Goal: Navigation & Orientation: Find specific page/section

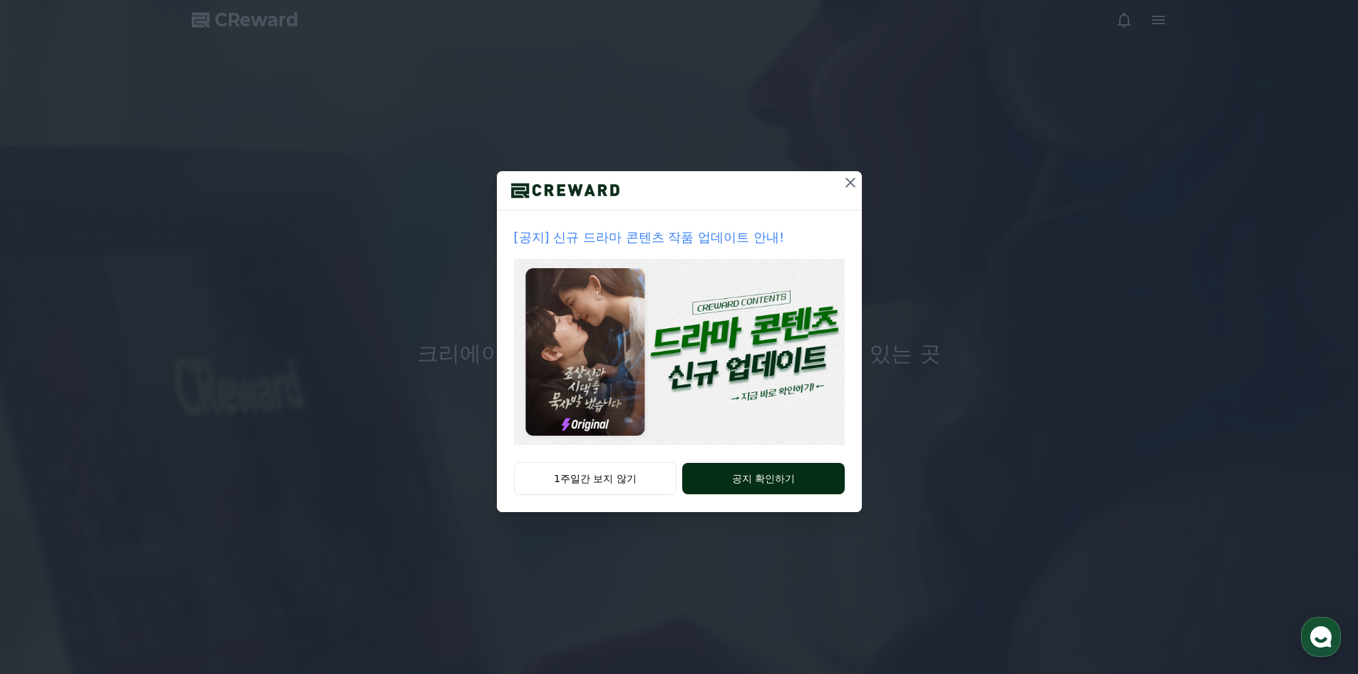
click at [725, 479] on button "공지 확인하기" at bounding box center [763, 478] width 162 height 31
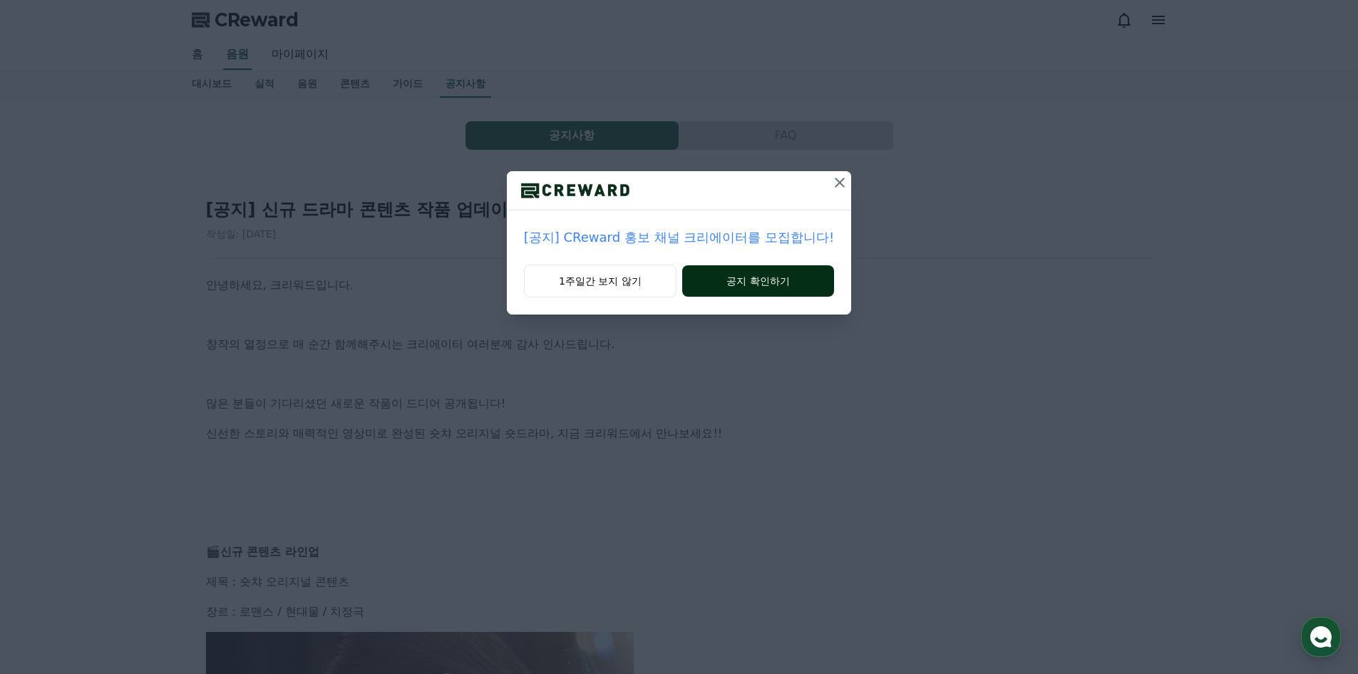
click at [729, 283] on button "공지 확인하기" at bounding box center [758, 280] width 152 height 31
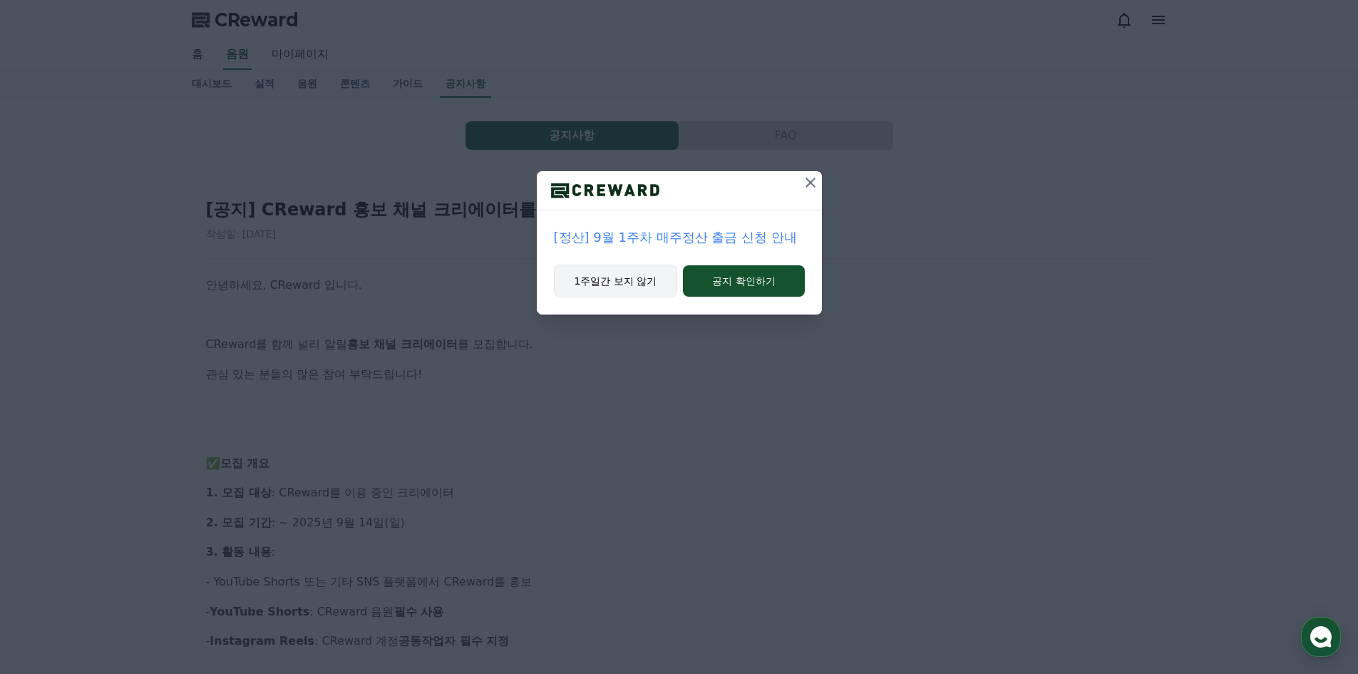
click at [642, 289] on button "1주일간 보지 않기" at bounding box center [616, 281] width 124 height 33
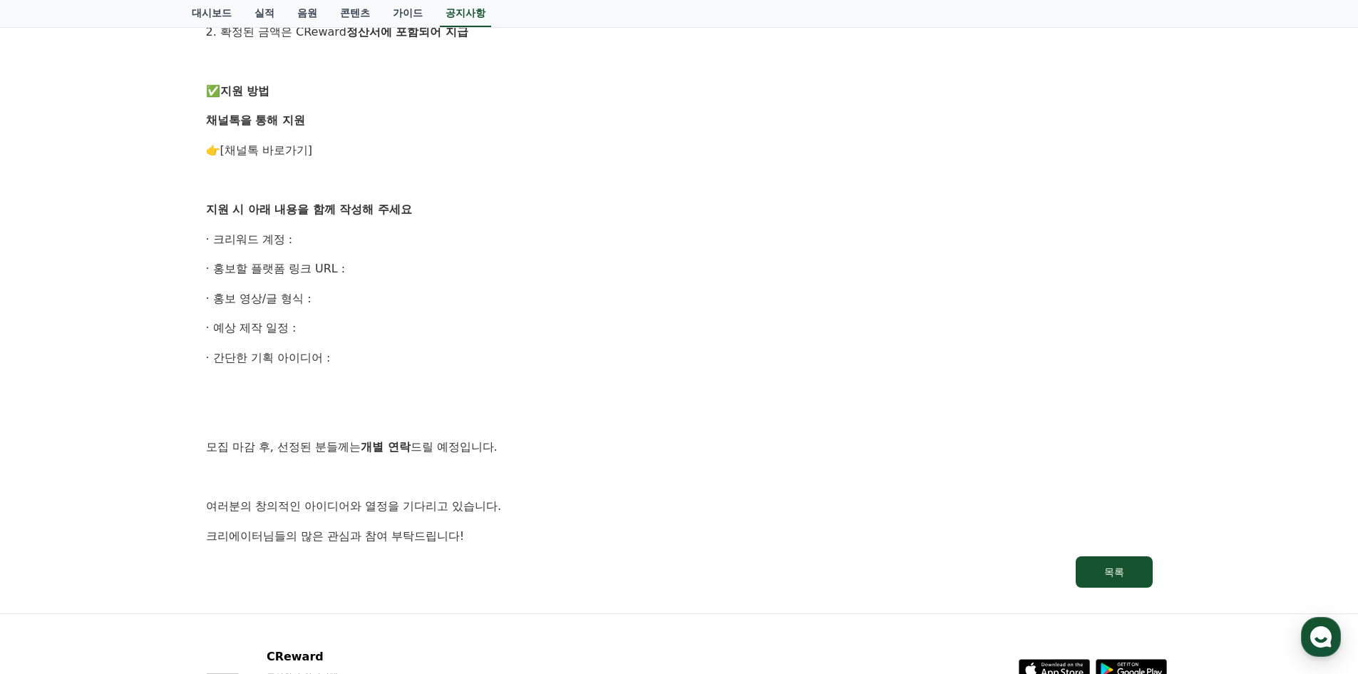
scroll to position [784, 0]
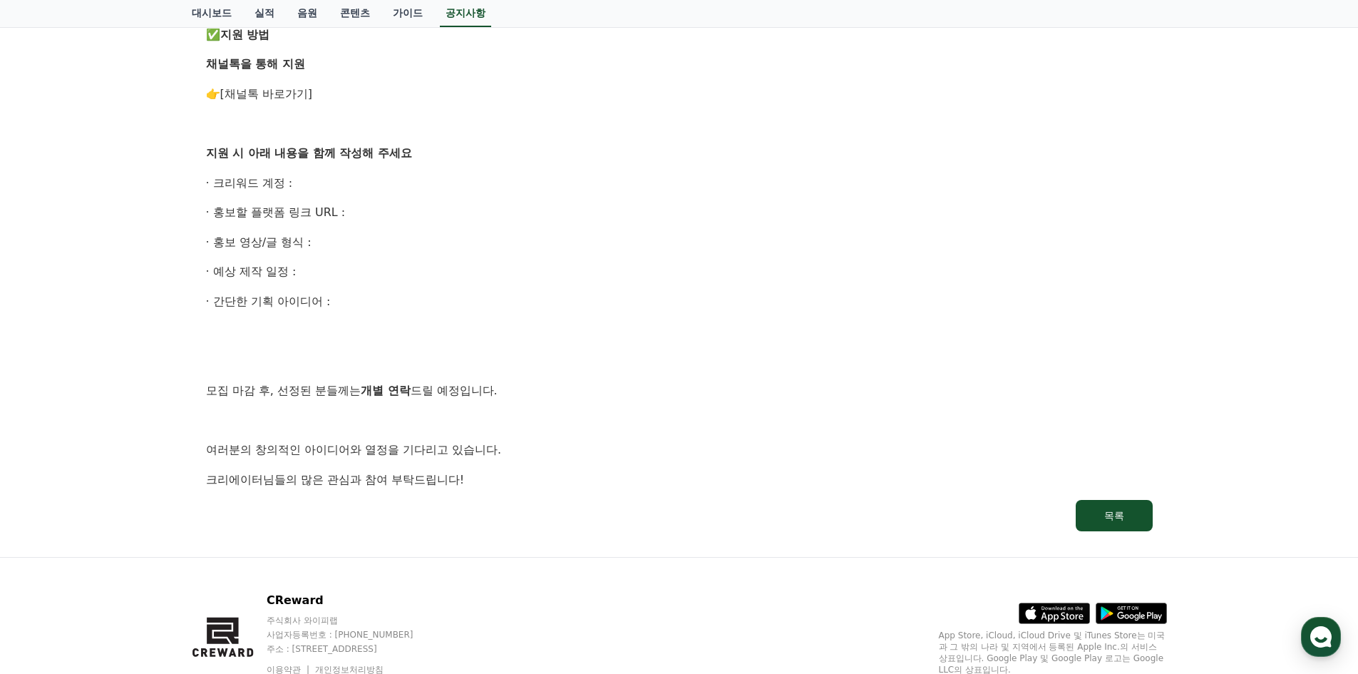
click at [366, 175] on p "· 크리워드 계정 :" at bounding box center [679, 183] width 947 height 19
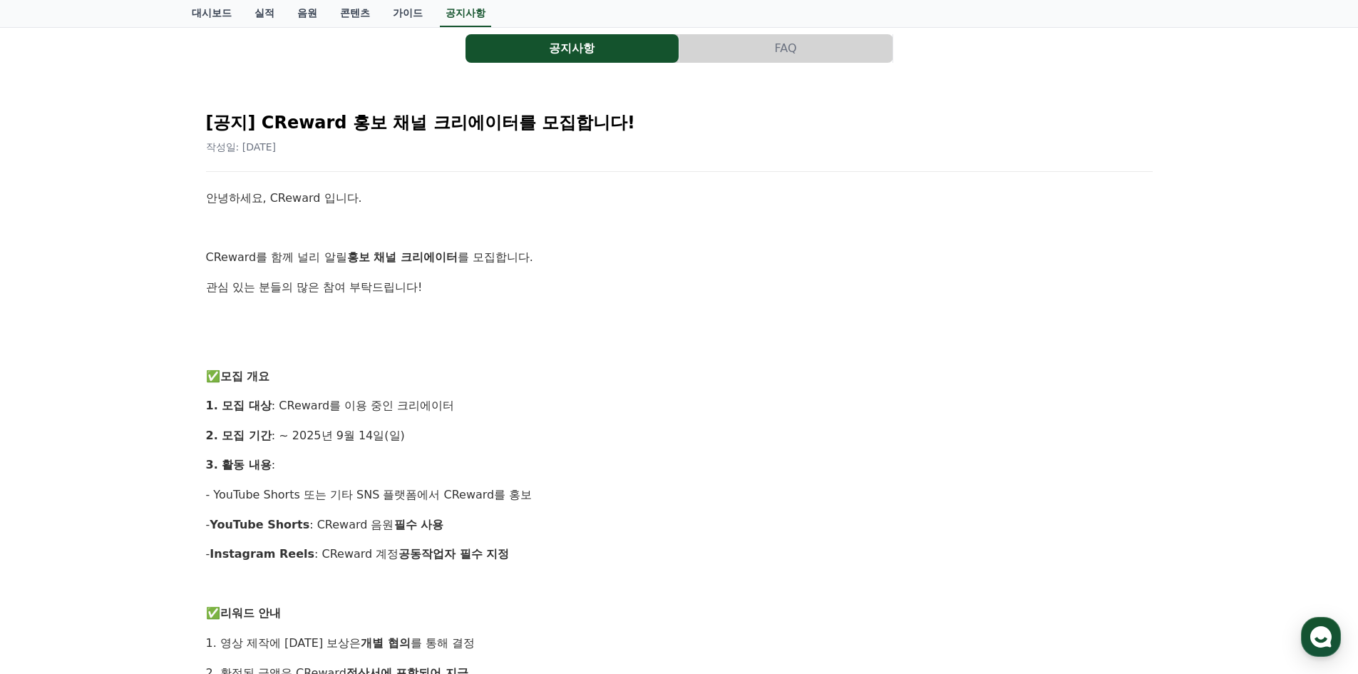
scroll to position [61, 0]
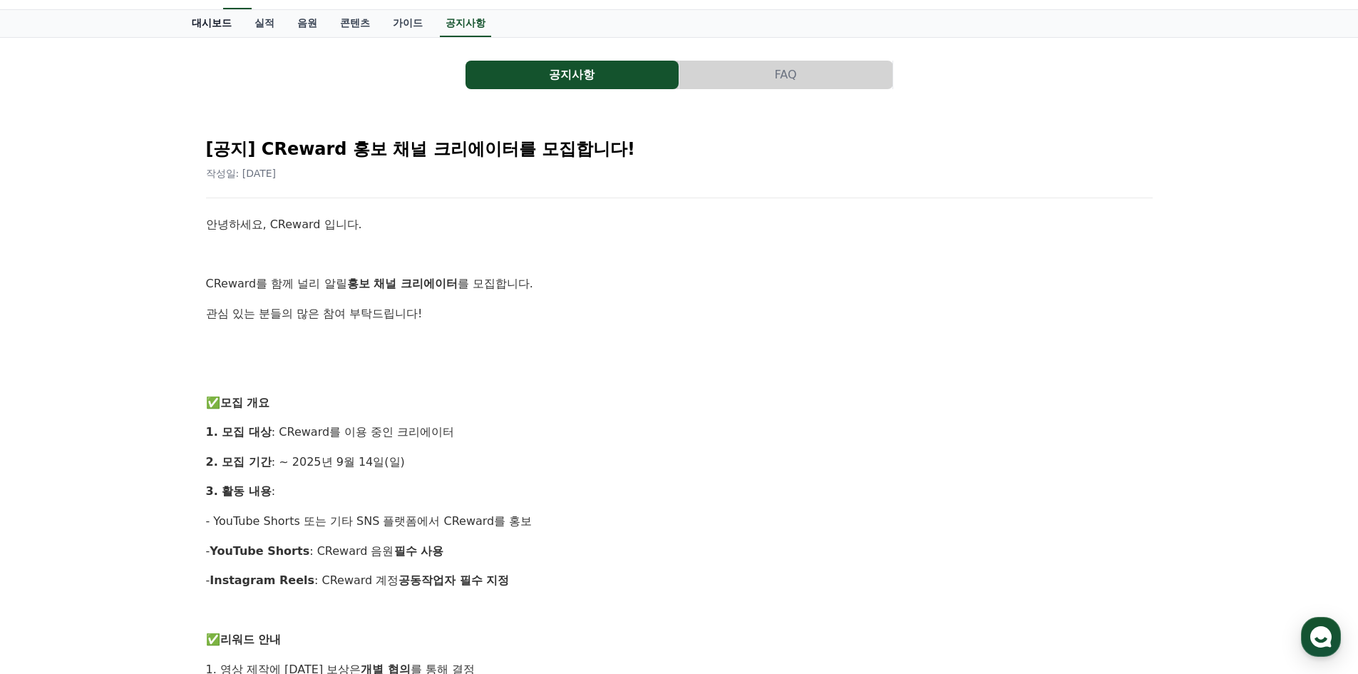
click at [220, 28] on link "대시보드" at bounding box center [211, 23] width 63 height 27
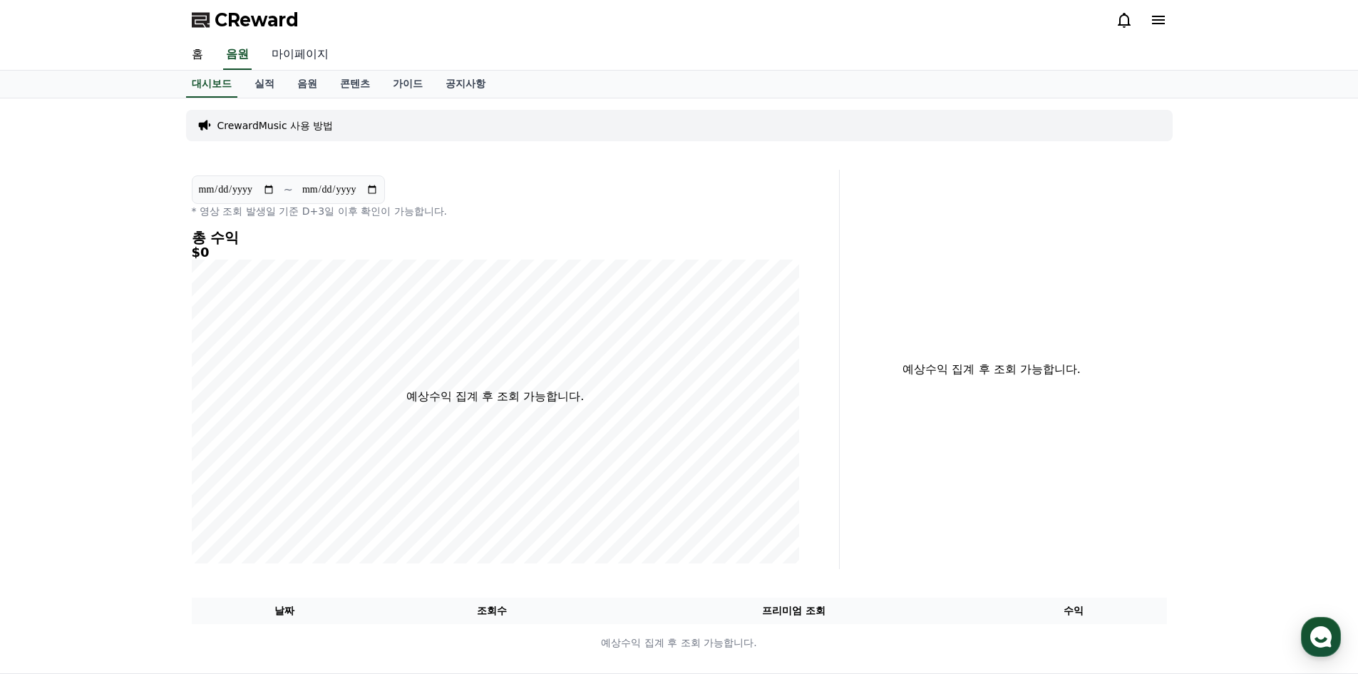
click at [288, 56] on link "마이페이지" at bounding box center [300, 55] width 80 height 30
select select "**********"
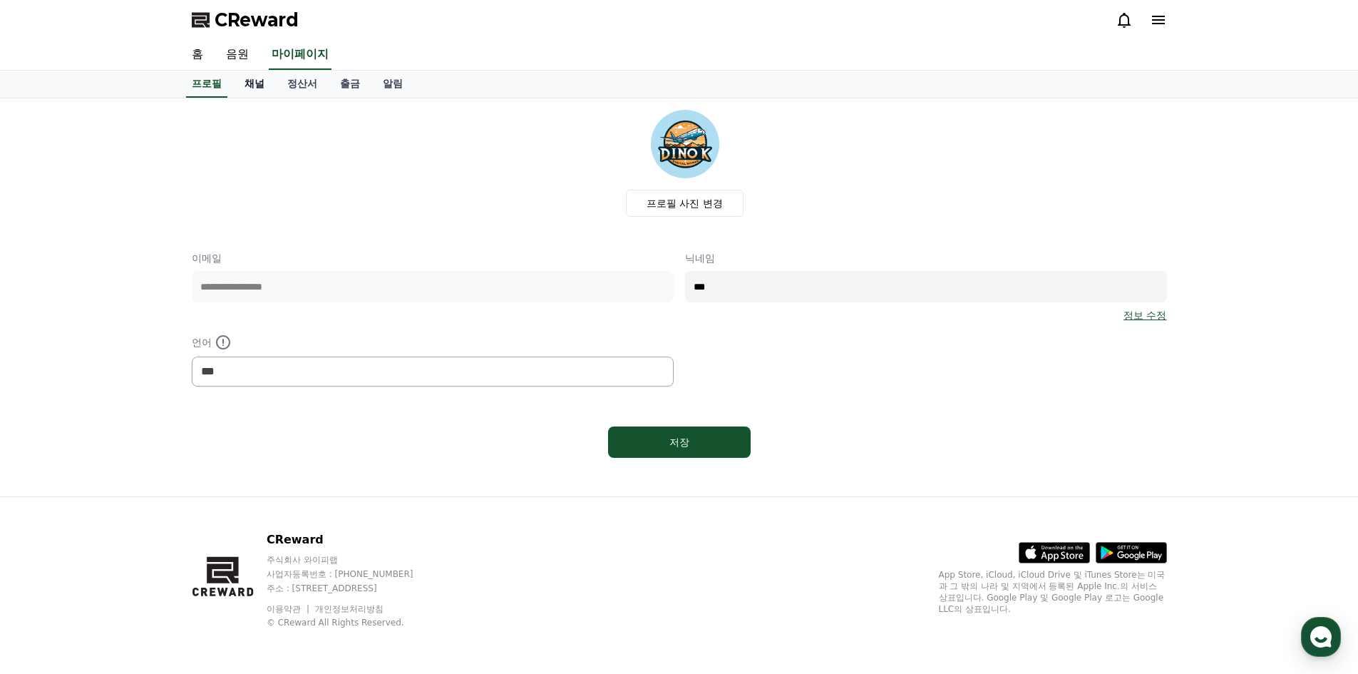
click at [252, 86] on link "채널" at bounding box center [254, 84] width 43 height 27
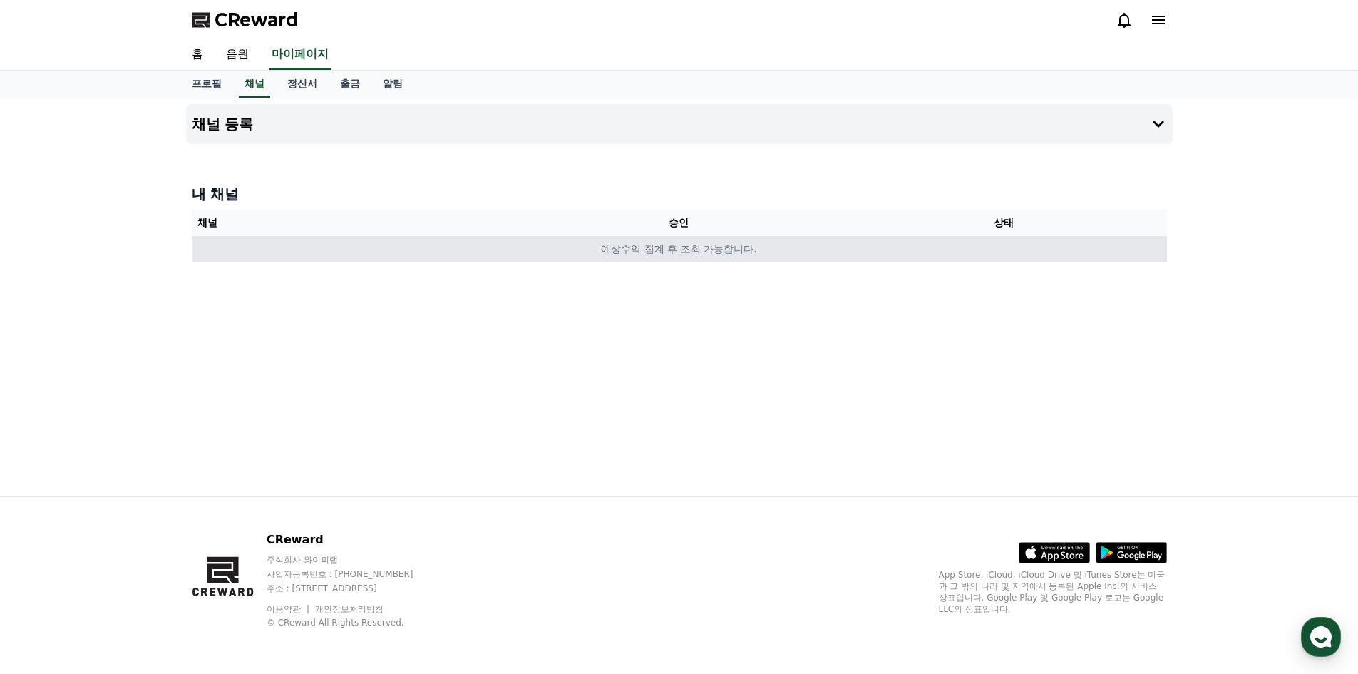
click at [708, 249] on td "예상수익 집계 후 조회 가능합니다." at bounding box center [679, 249] width 975 height 26
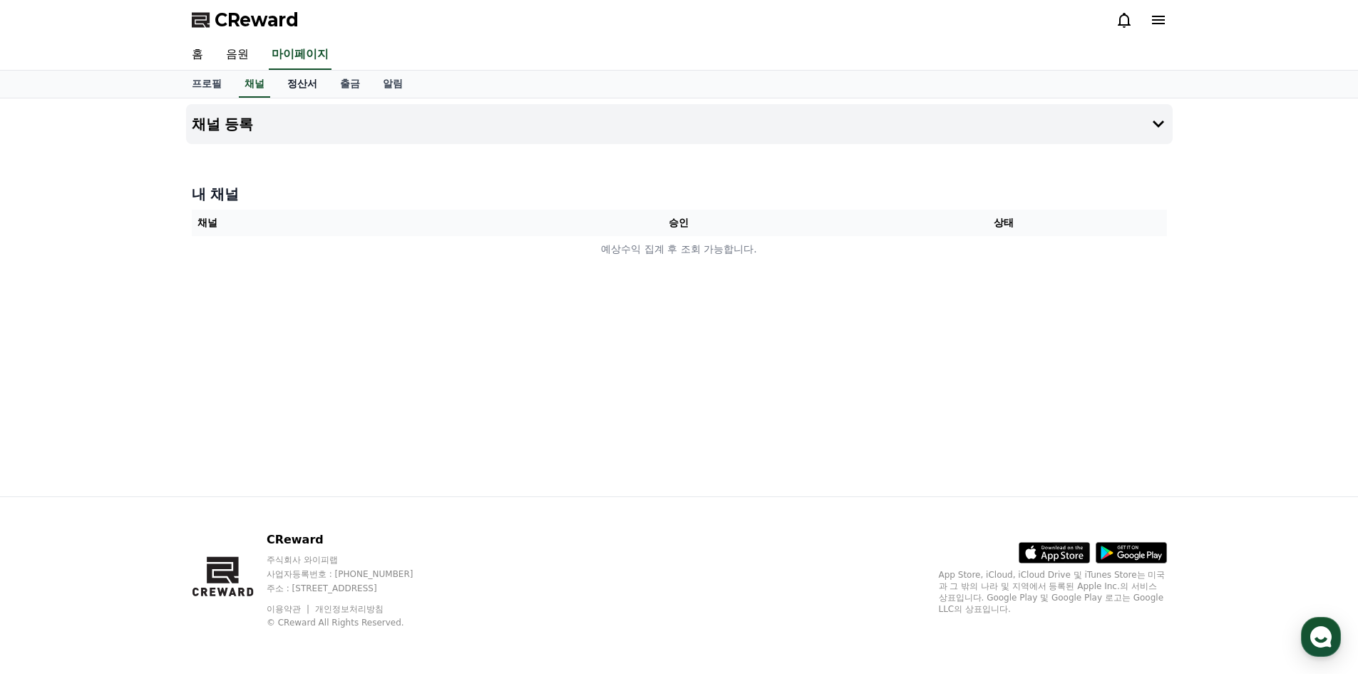
click at [304, 88] on link "정산서" at bounding box center [302, 84] width 53 height 27
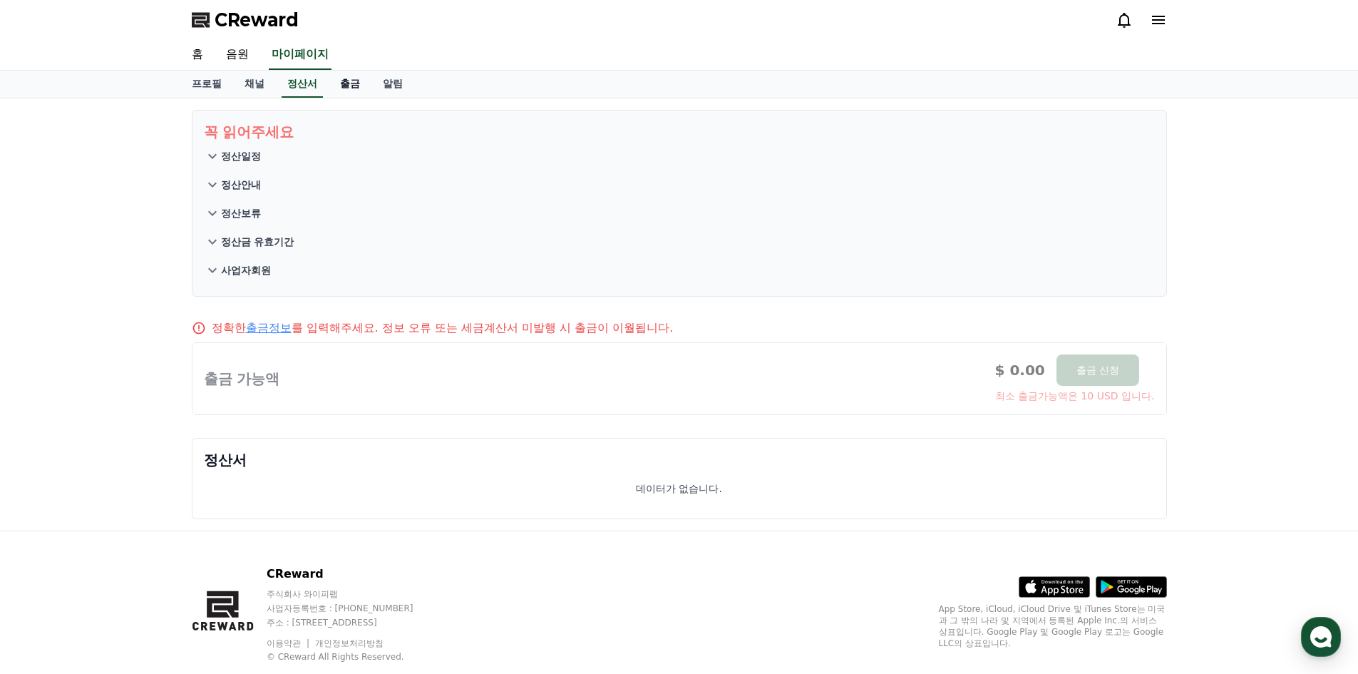
click at [357, 86] on link "출금" at bounding box center [350, 84] width 43 height 27
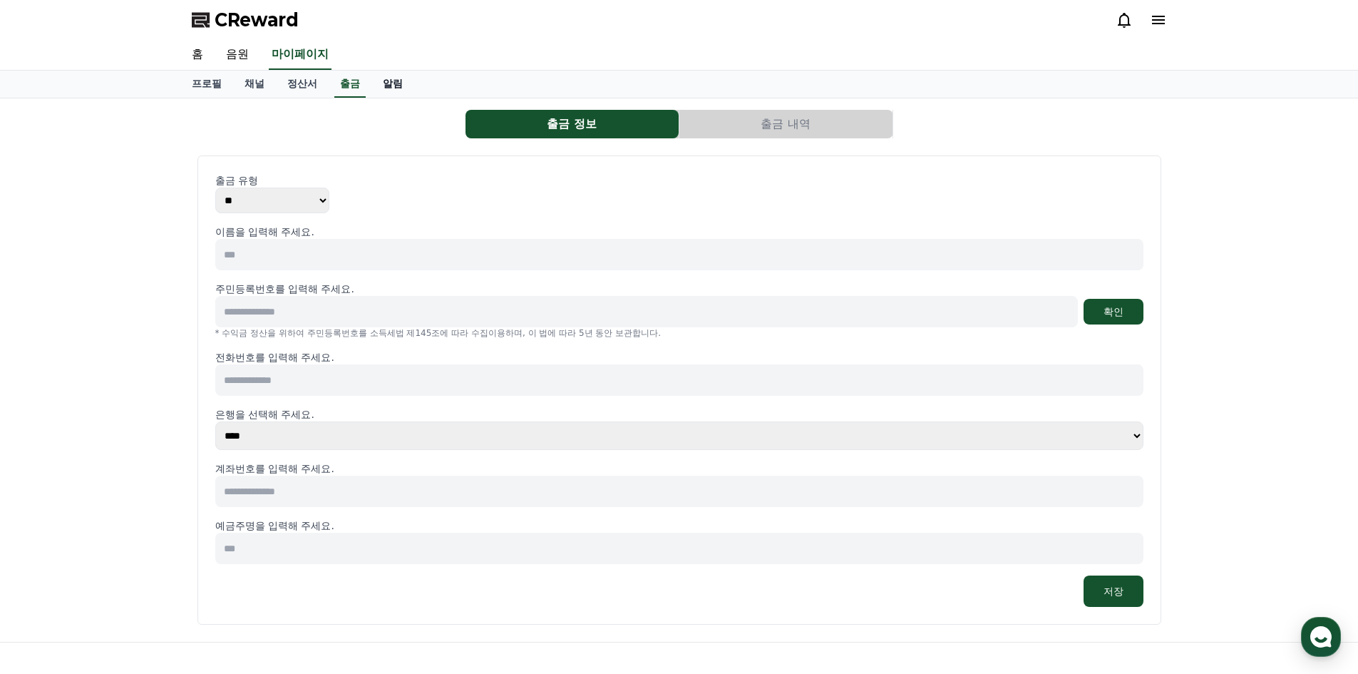
click at [391, 88] on link "알림" at bounding box center [392, 84] width 43 height 27
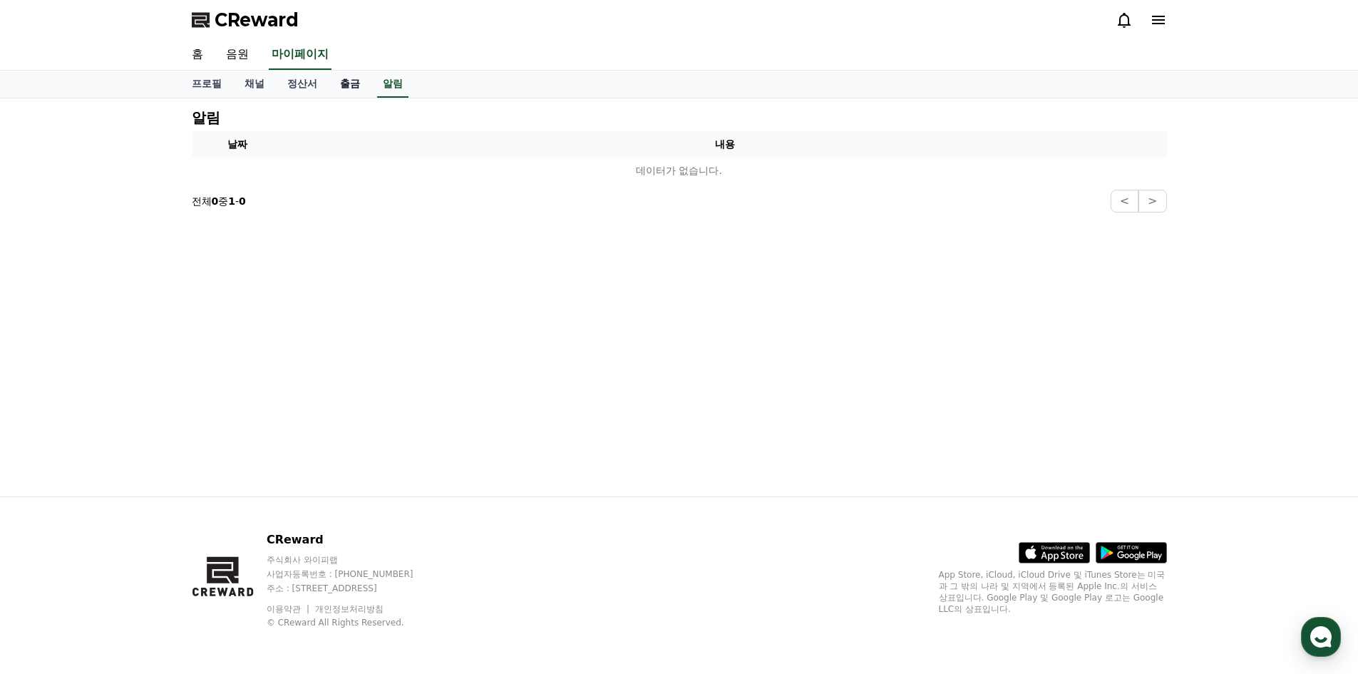
click at [349, 88] on link "출금" at bounding box center [350, 84] width 43 height 27
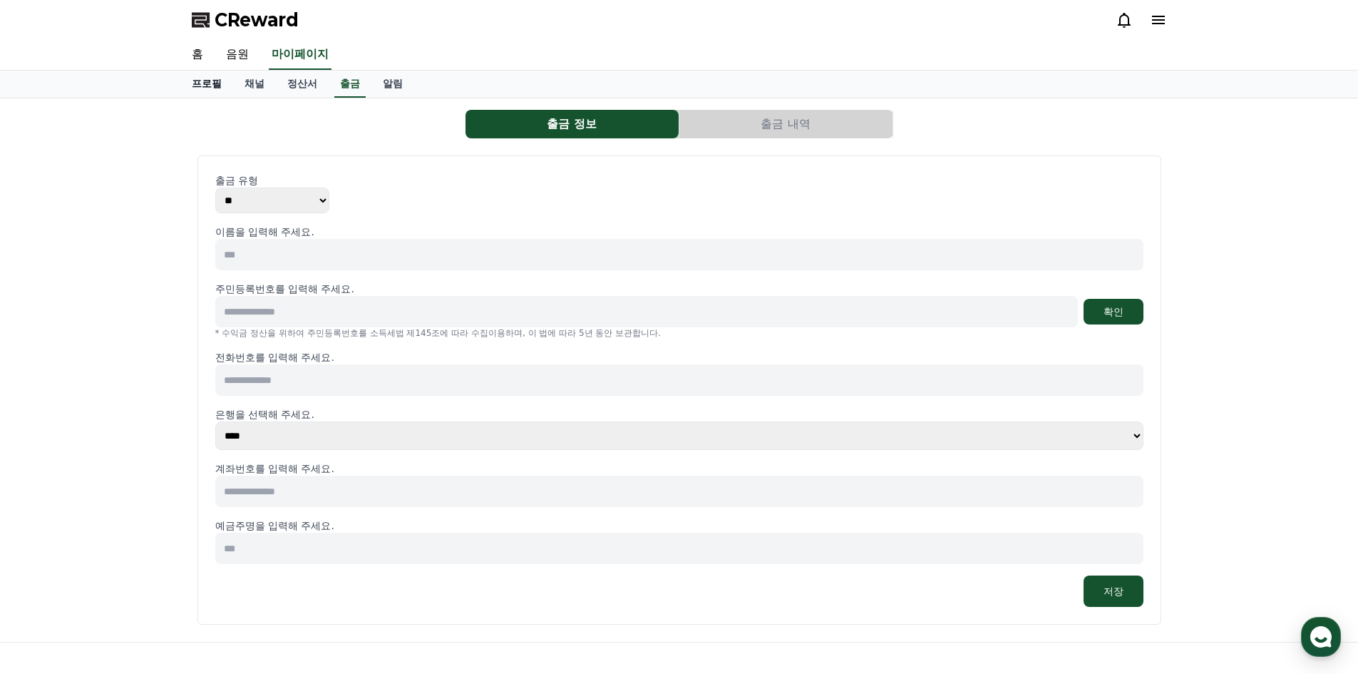
click at [215, 84] on link "프로필" at bounding box center [206, 84] width 53 height 27
select select "**********"
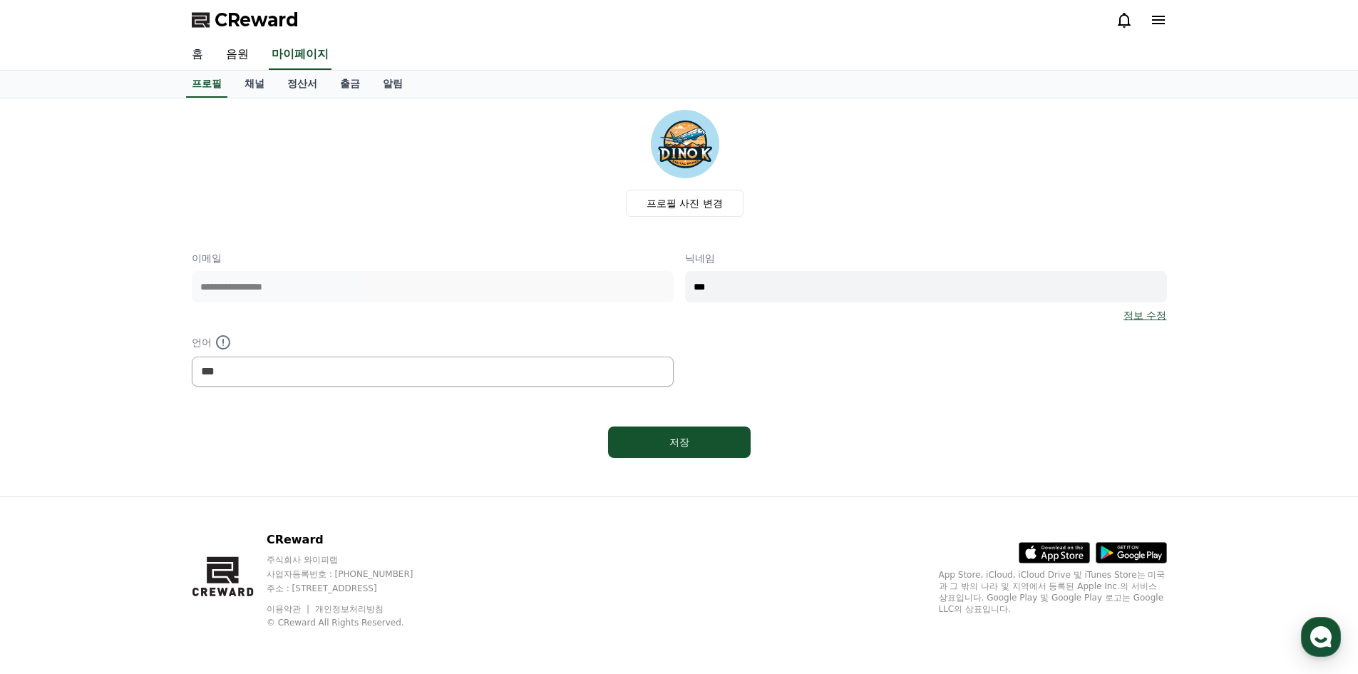
click at [197, 54] on link "홈" at bounding box center [197, 55] width 34 height 30
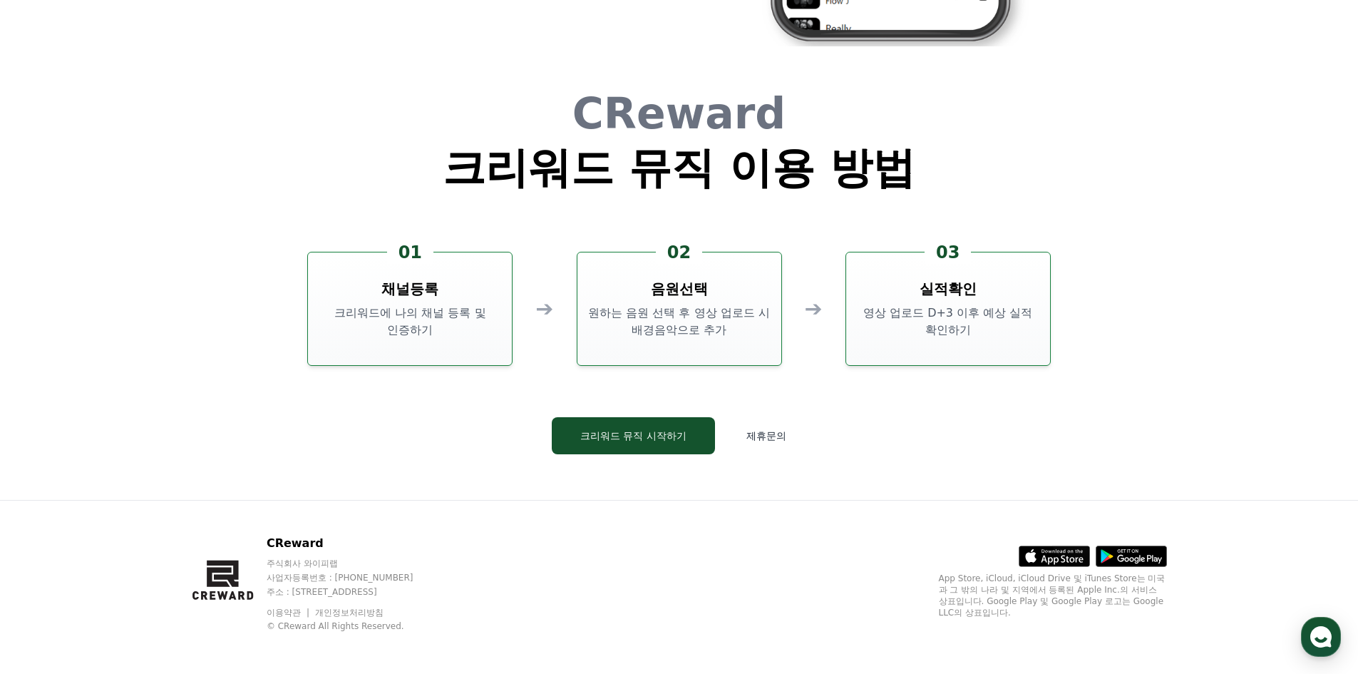
scroll to position [3863, 0]
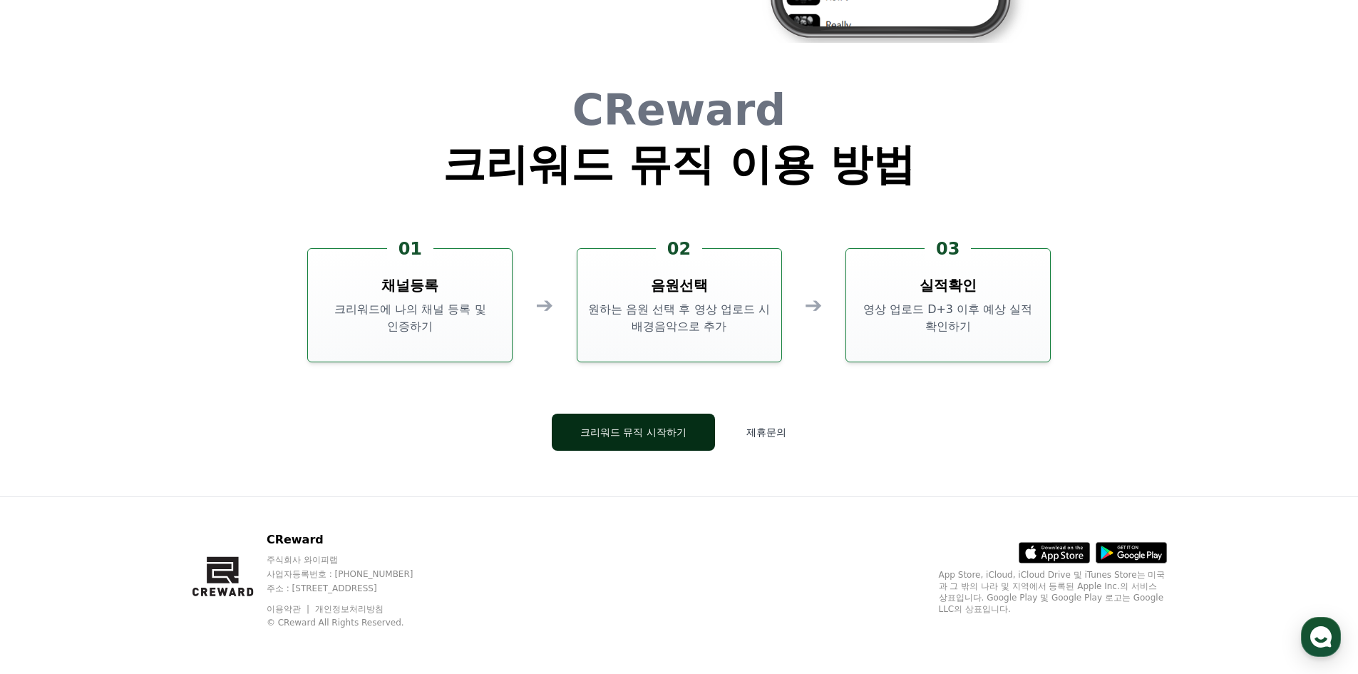
click at [671, 435] on button "크리워드 뮤직 시작하기" at bounding box center [633, 432] width 163 height 37
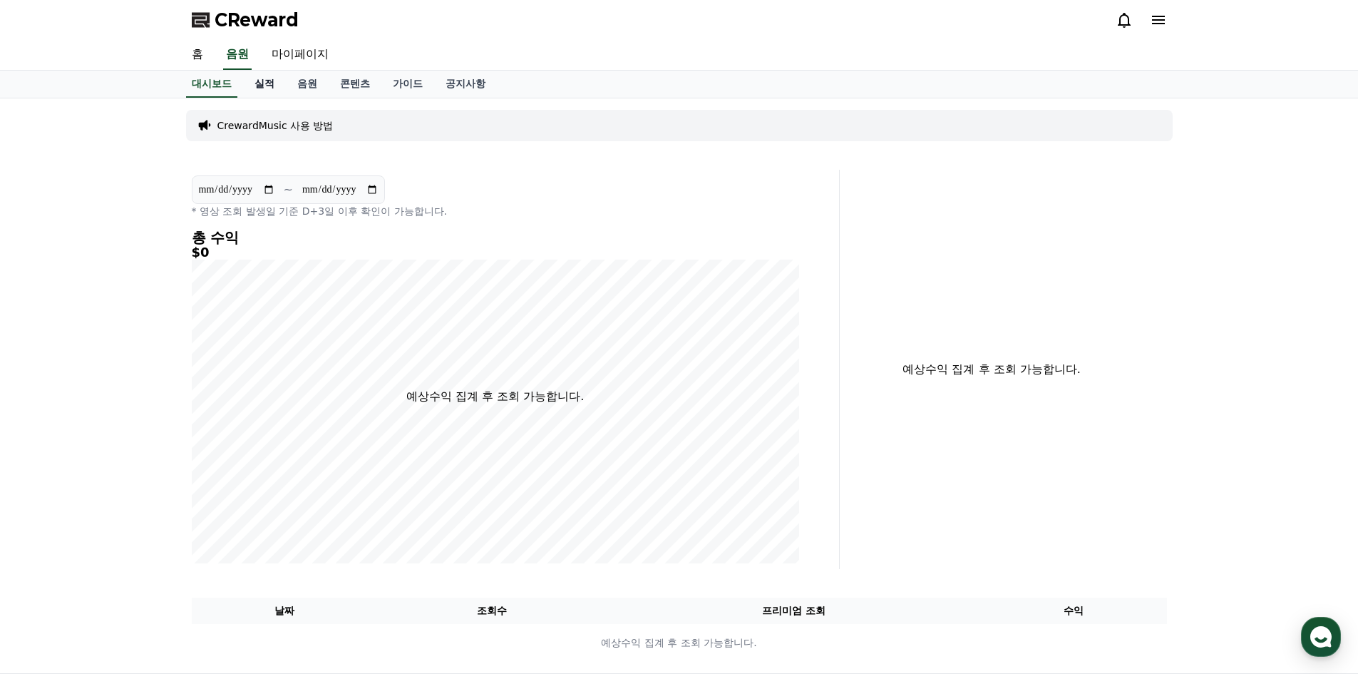
click at [265, 90] on link "실적" at bounding box center [264, 84] width 43 height 27
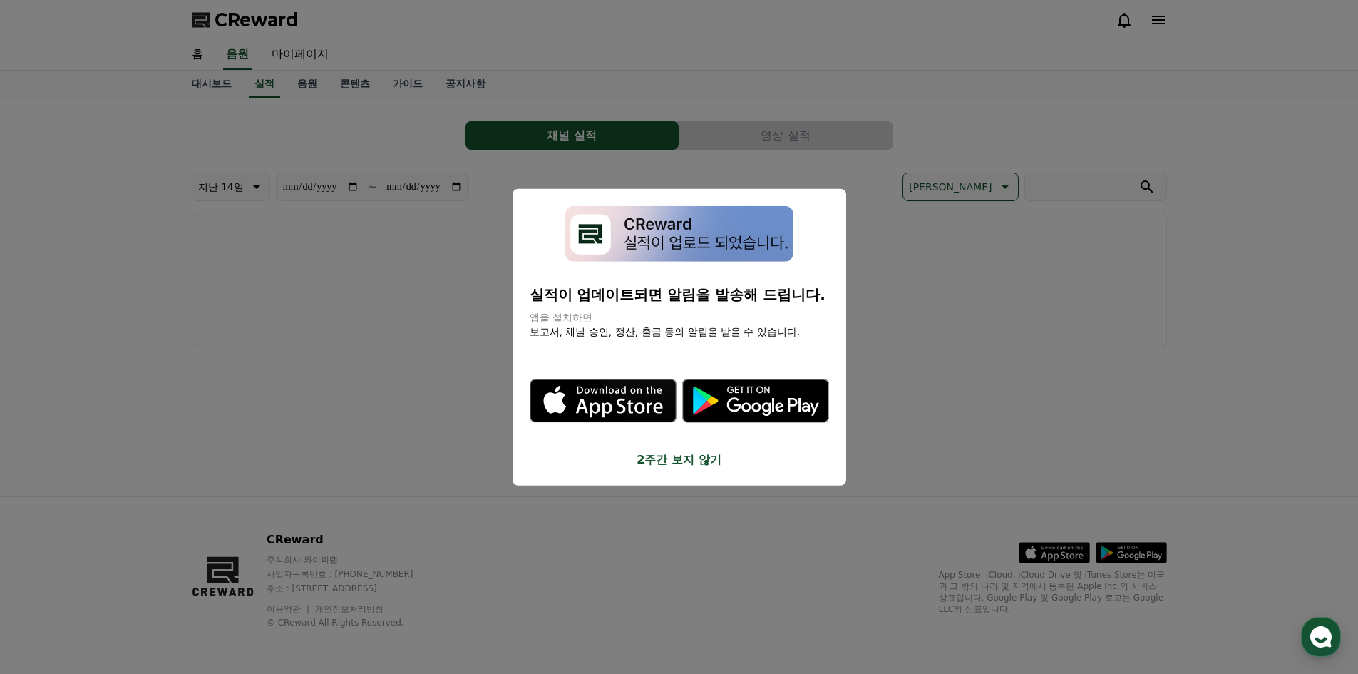
click at [558, 151] on button "close modal" at bounding box center [679, 337] width 1358 height 674
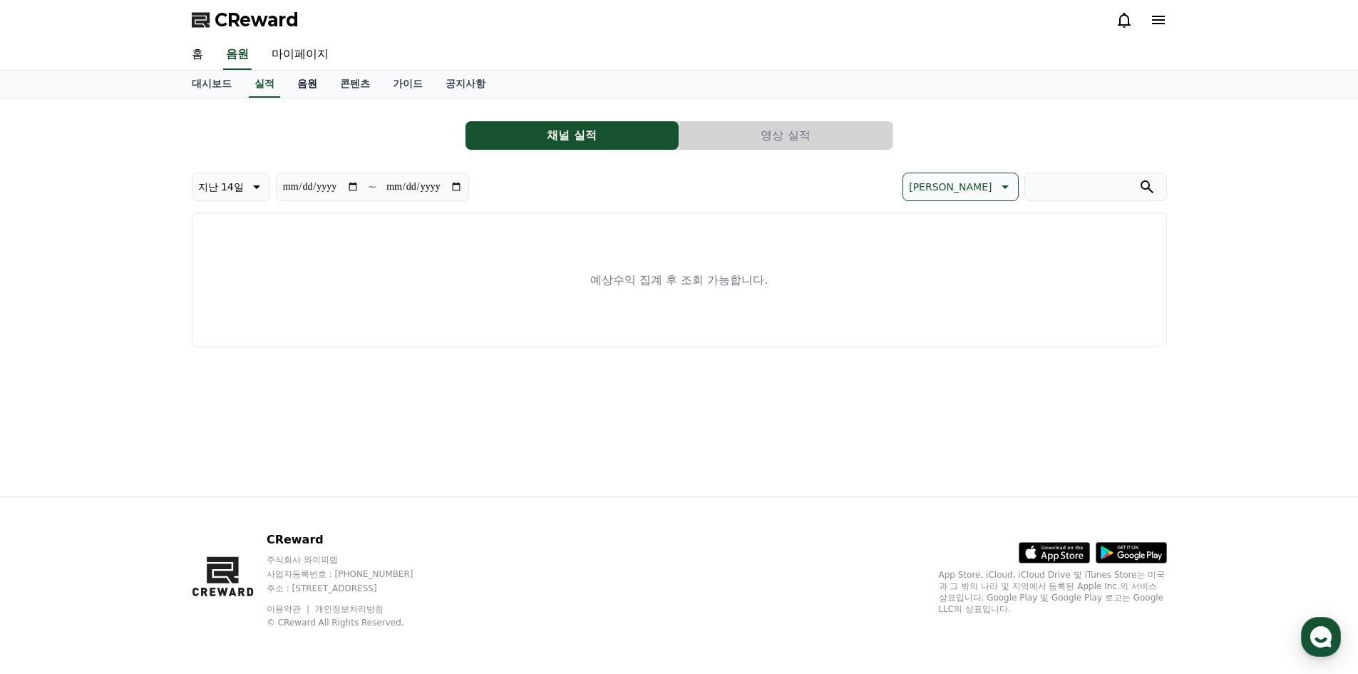
click at [308, 81] on link "음원" at bounding box center [307, 84] width 43 height 27
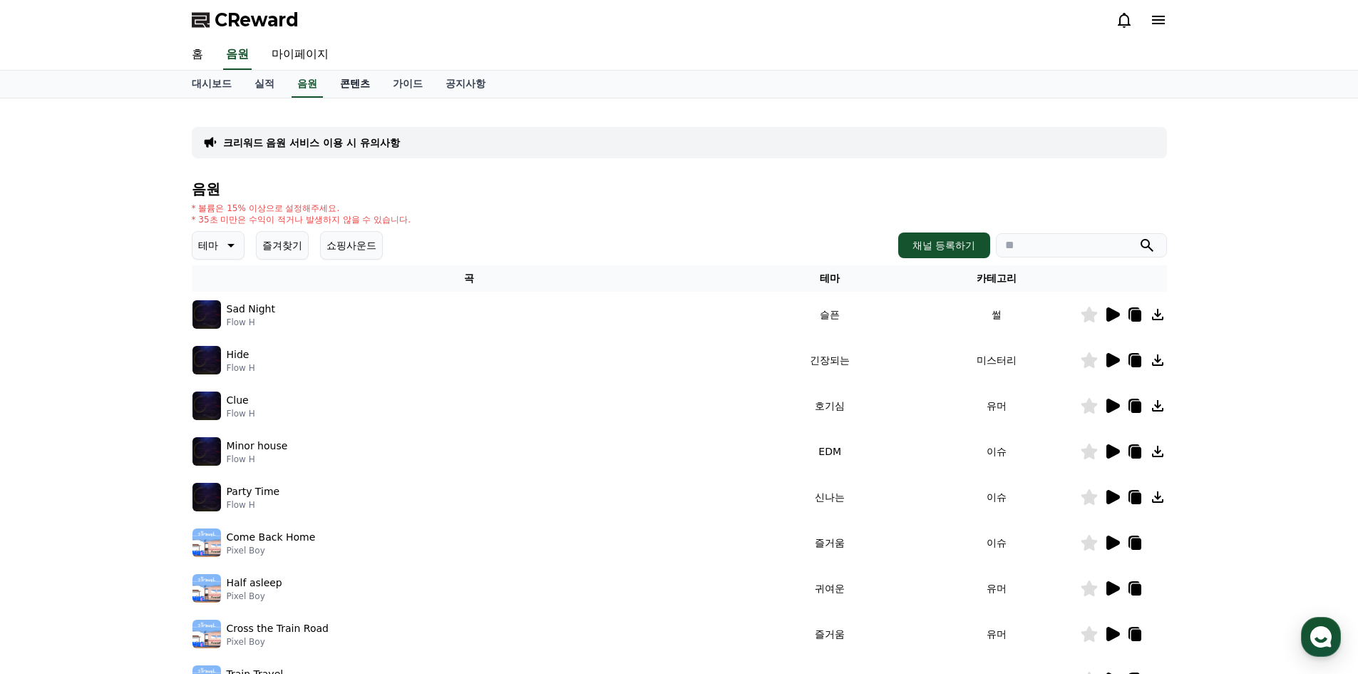
click at [355, 82] on link "콘텐츠" at bounding box center [355, 84] width 53 height 27
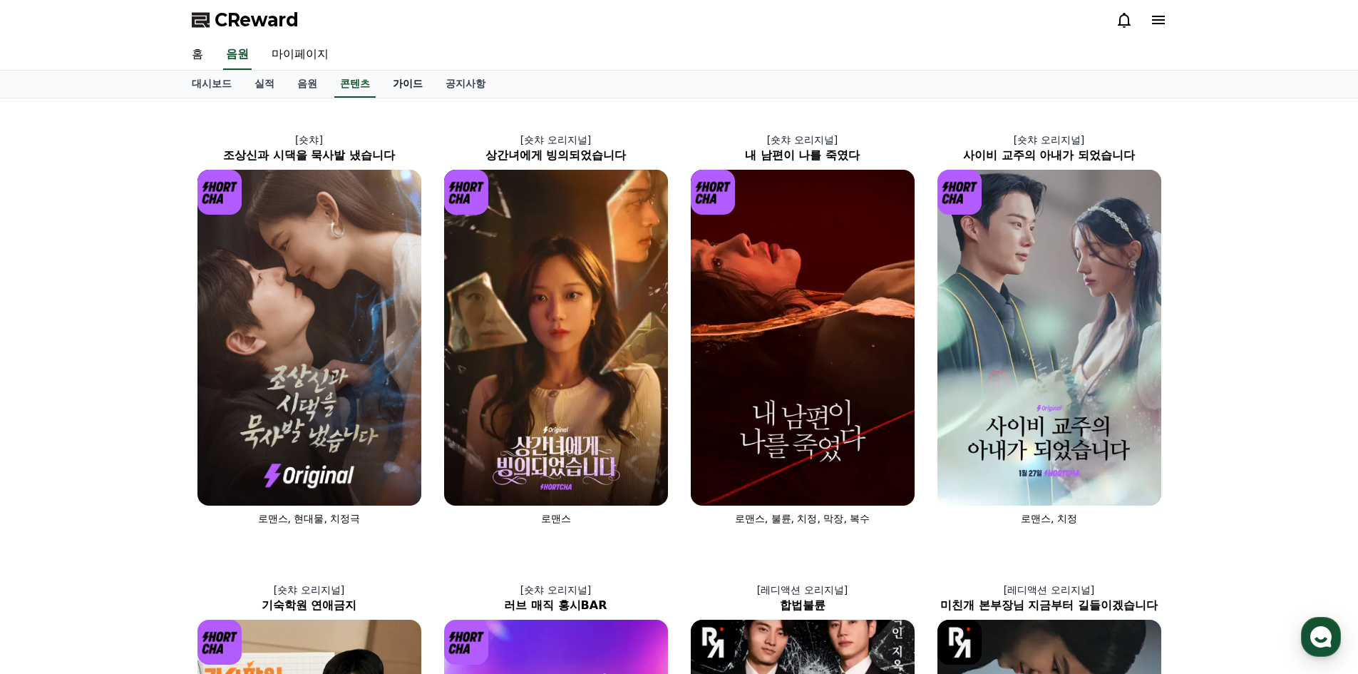
click at [410, 83] on link "가이드" at bounding box center [407, 84] width 53 height 27
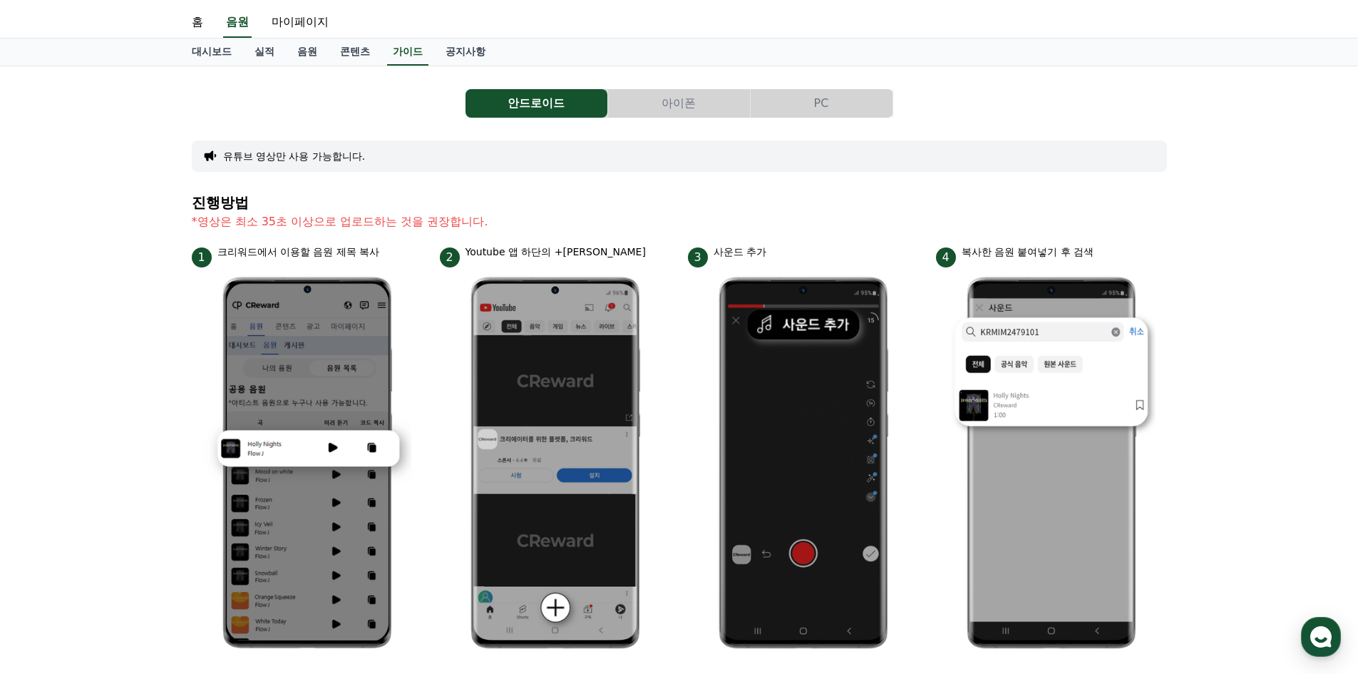
scroll to position [3, 0]
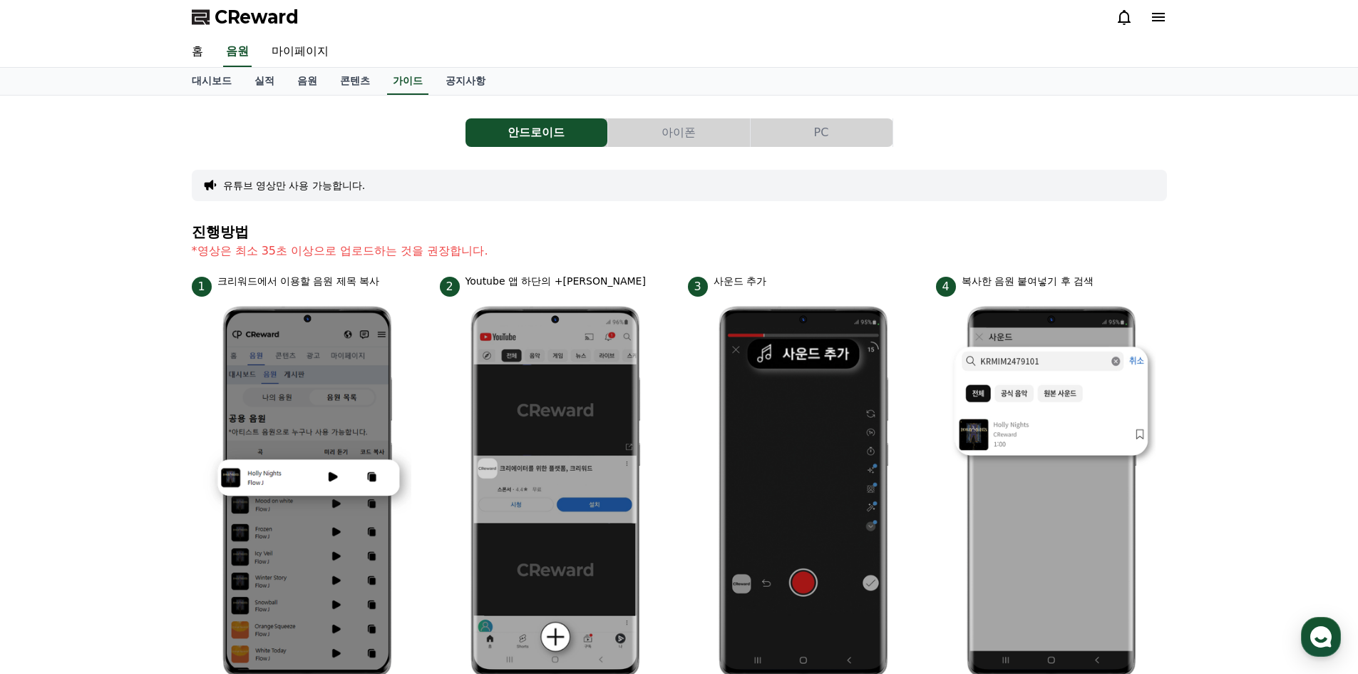
click at [819, 127] on button "PC" at bounding box center [822, 132] width 142 height 29
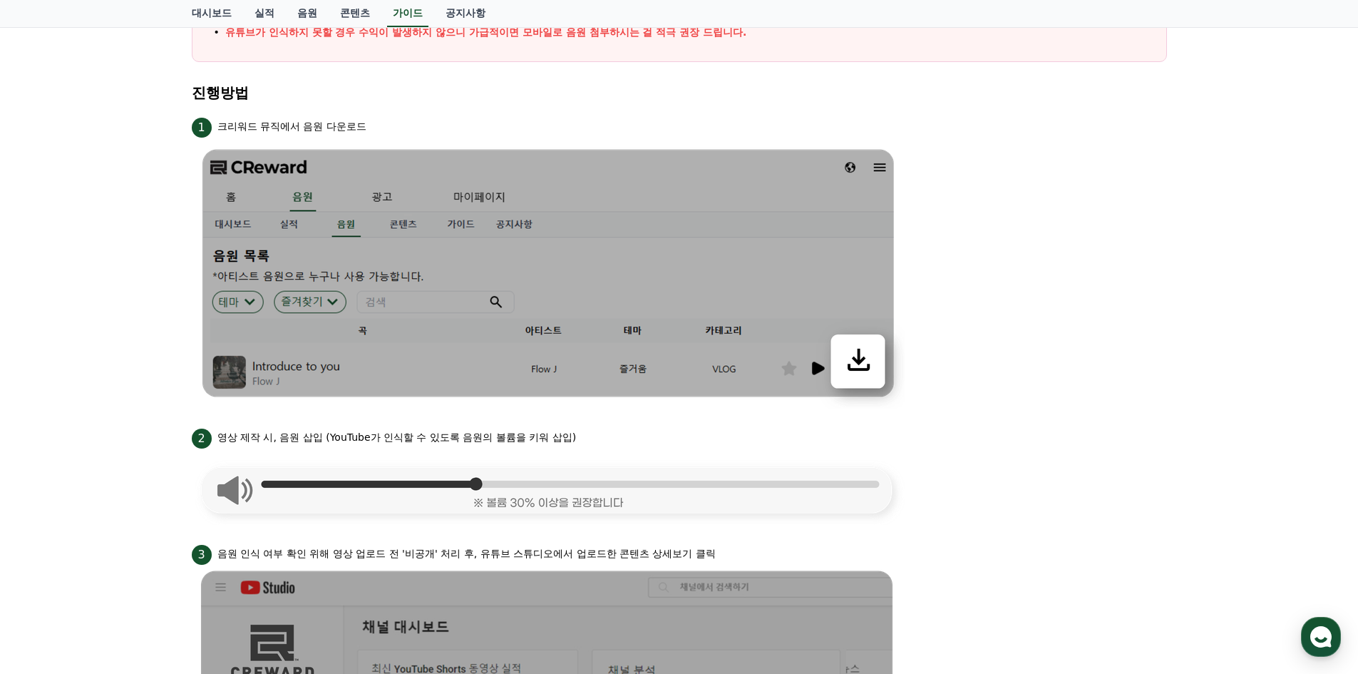
scroll to position [286, 0]
